Goal: Task Accomplishment & Management: Complete application form

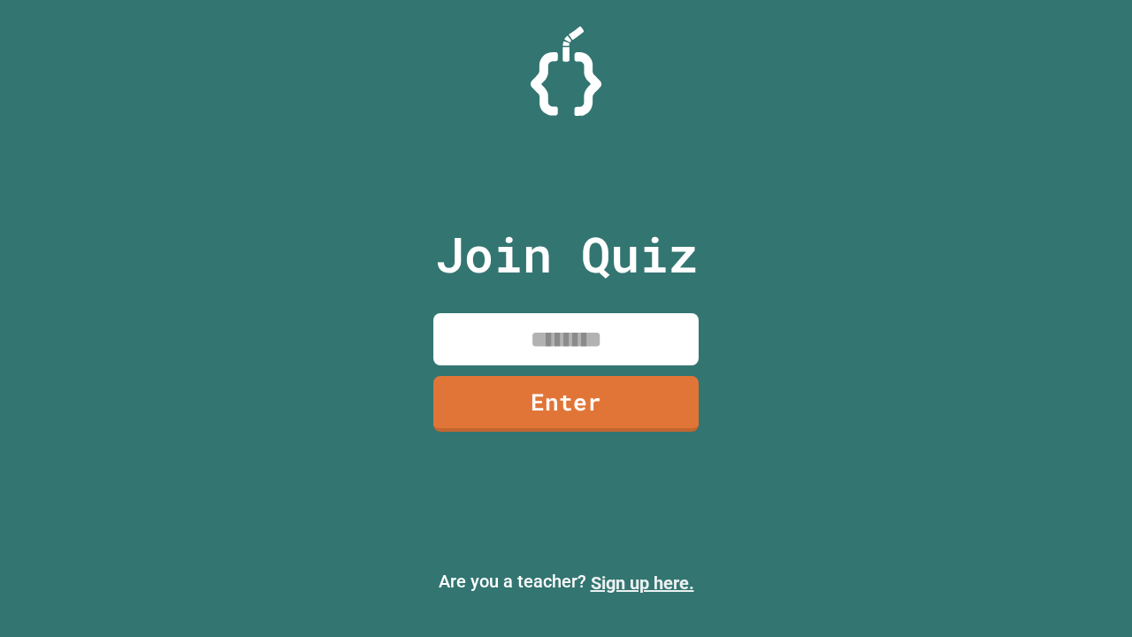
click at [642, 583] on link "Sign up here." at bounding box center [642, 582] width 103 height 21
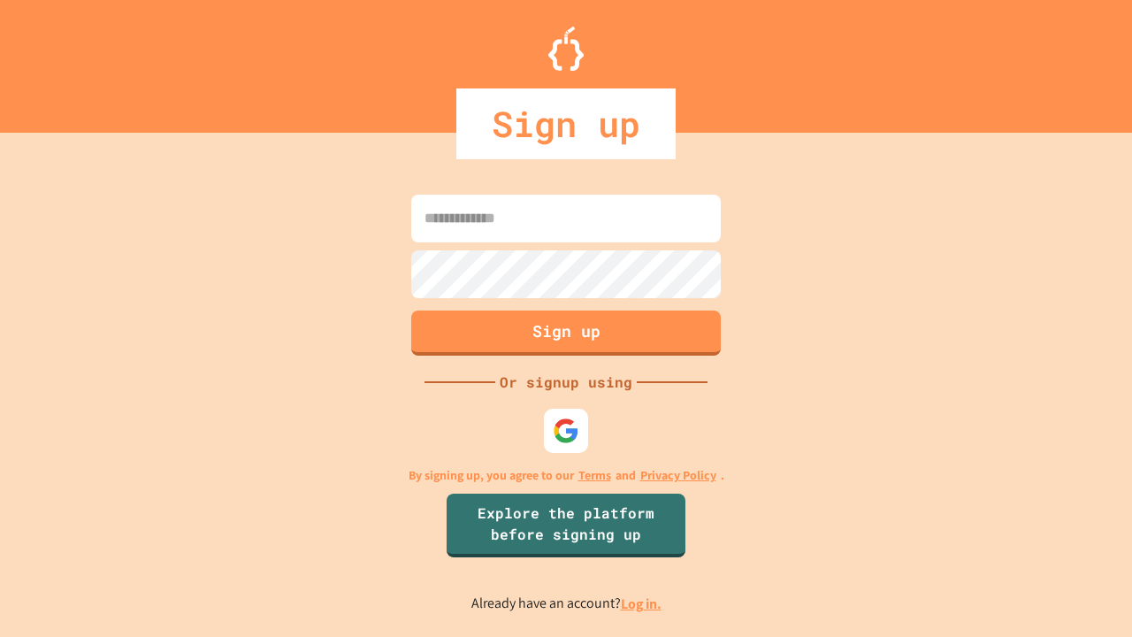
click at [642, 603] on link "Log in." at bounding box center [641, 603] width 41 height 19
